Goal: Information Seeking & Learning: Find specific fact

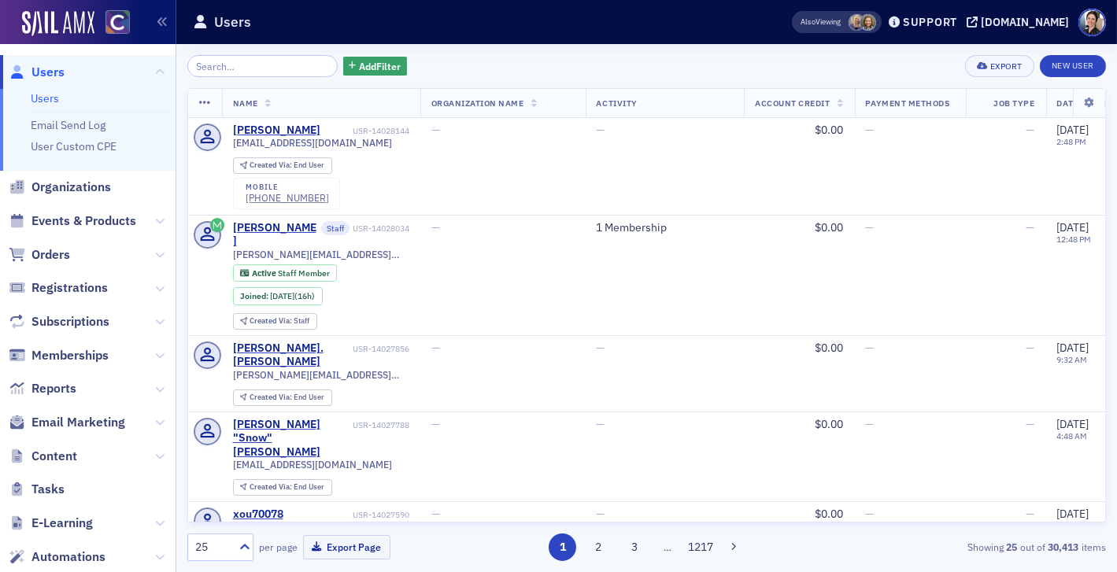
click at [295, 66] on input "search" at bounding box center [262, 66] width 150 height 22
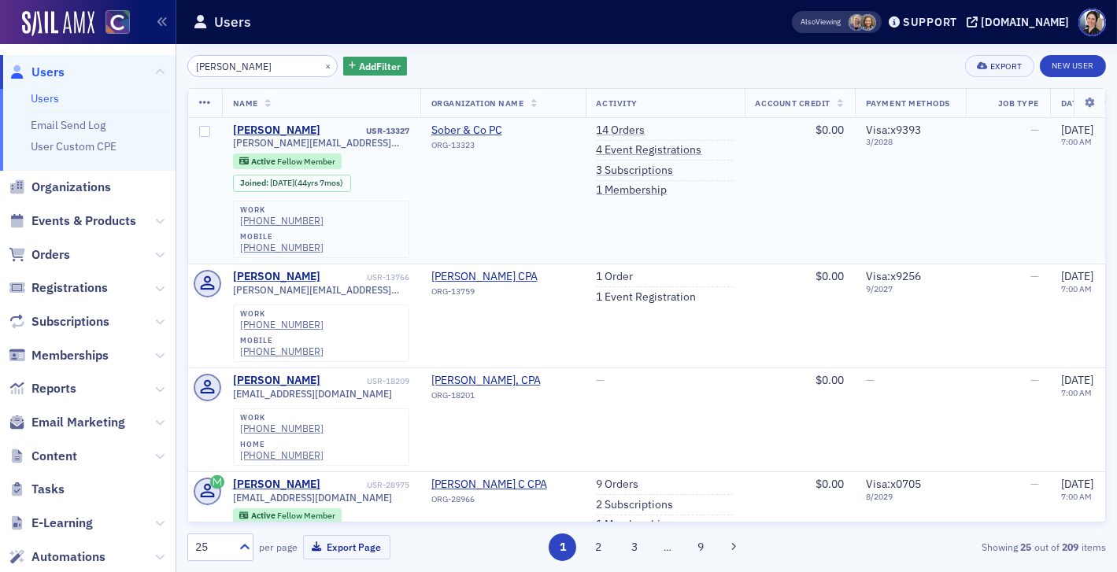
type input "[PERSON_NAME]"
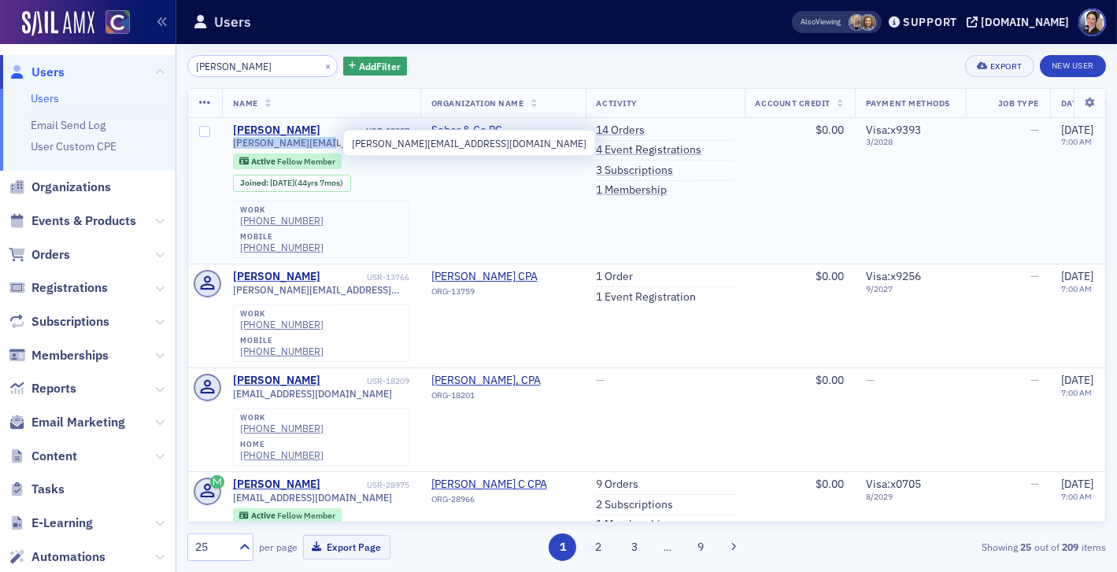
drag, startPoint x: 228, startPoint y: 146, endPoint x: 301, endPoint y: 144, distance: 73.2
click at [324, 148] on td "[PERSON_NAME] USR-13327 [PERSON_NAME][EMAIL_ADDRESS][DOMAIN_NAME] Active Fellow…" at bounding box center [321, 191] width 198 height 146
copy span "[PERSON_NAME][EMAIL_ADDRESS][DOMAIN_NAME]"
